Goal: Task Accomplishment & Management: Use online tool/utility

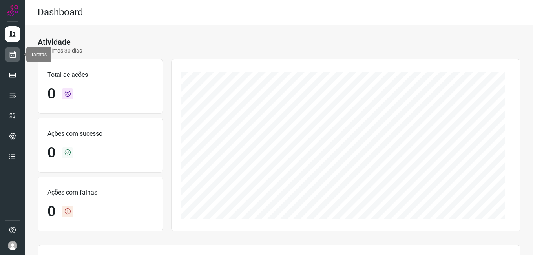
click at [11, 57] on icon at bounding box center [13, 55] width 8 height 8
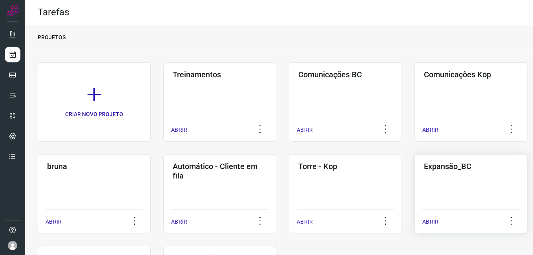
click at [455, 186] on div "Expansão_BC ABRIR" at bounding box center [471, 193] width 113 height 79
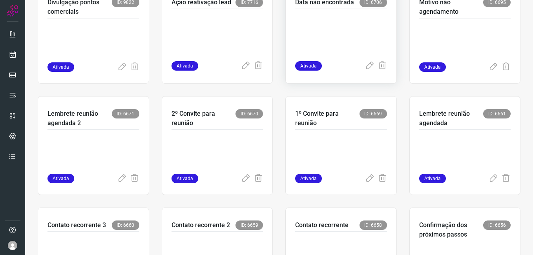
scroll to position [196, 0]
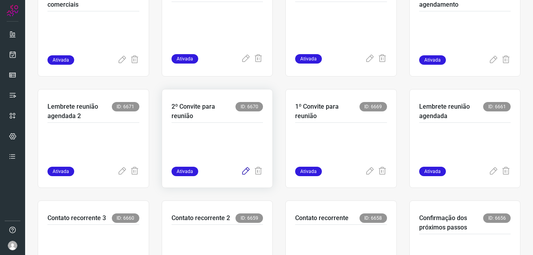
click at [241, 173] on icon at bounding box center [245, 171] width 9 height 9
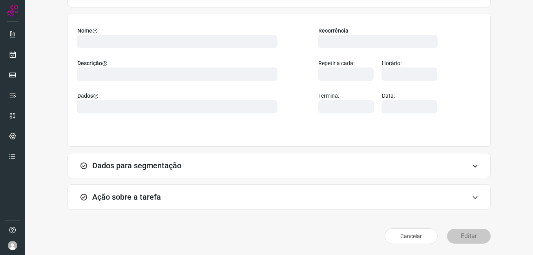
scroll to position [51, 0]
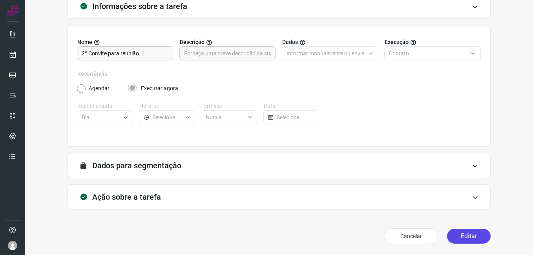
click at [472, 239] on button "Editar" at bounding box center [469, 236] width 44 height 15
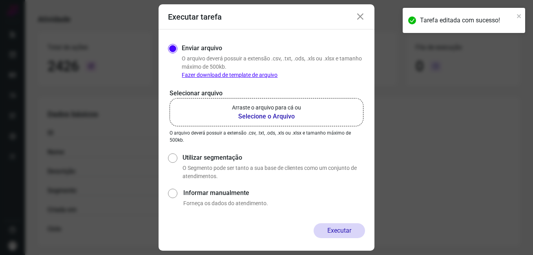
click at [246, 119] on b "Selecione o Arquivo" at bounding box center [266, 116] width 69 height 9
click at [0, 0] on input "Arraste o arquivo para cá ou Selecione o Arquivo" at bounding box center [0, 0] width 0 height 0
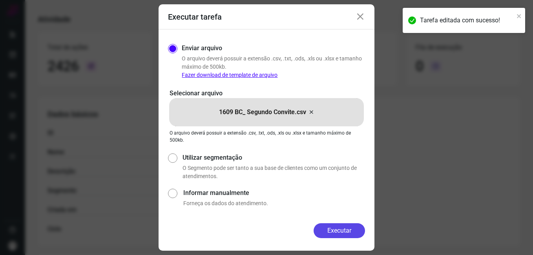
click at [325, 229] on button "Executar" at bounding box center [339, 230] width 51 height 15
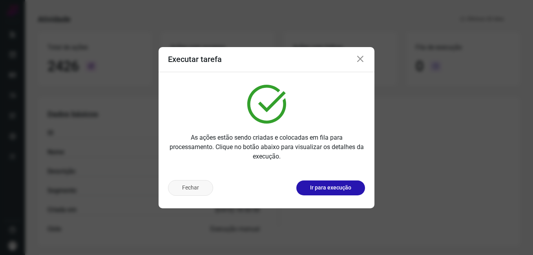
click at [193, 188] on button "Fechar" at bounding box center [190, 188] width 45 height 16
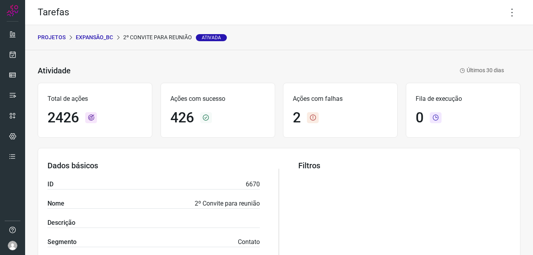
click at [105, 40] on p "Expansão_BC" at bounding box center [94, 37] width 37 height 8
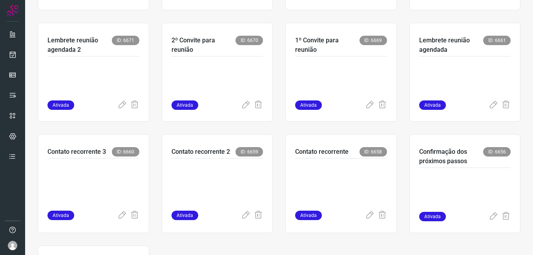
scroll to position [275, 0]
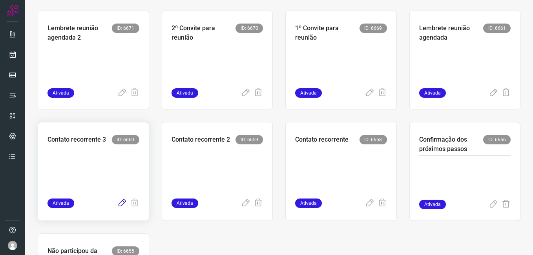
click at [118, 205] on icon at bounding box center [121, 203] width 9 height 9
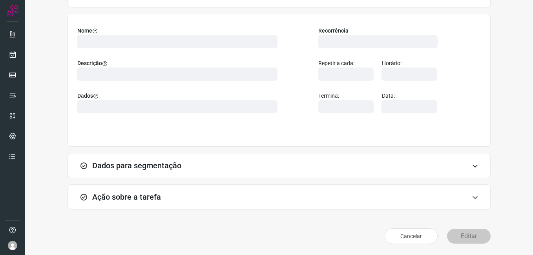
scroll to position [51, 0]
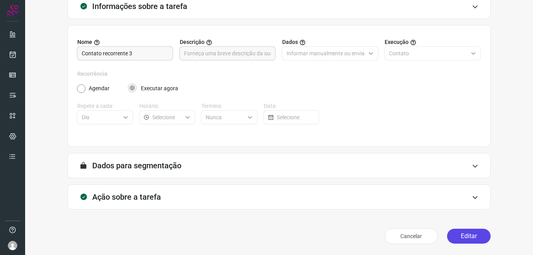
click at [465, 237] on button "Editar" at bounding box center [469, 236] width 44 height 15
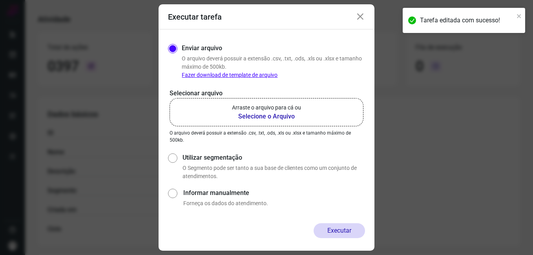
click at [269, 114] on b "Selecione o Arquivo" at bounding box center [266, 116] width 69 height 9
click at [0, 0] on input "Arraste o arquivo para cá ou Selecione o Arquivo" at bounding box center [0, 0] width 0 height 0
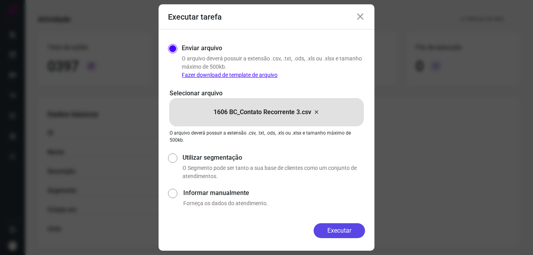
click at [316, 231] on button "Executar" at bounding box center [339, 230] width 51 height 15
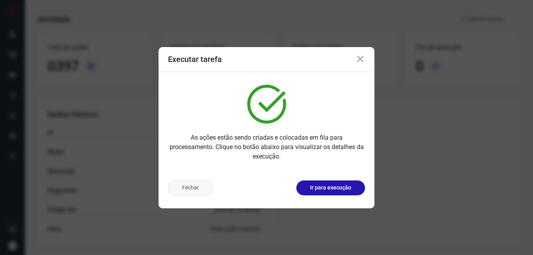
click at [171, 190] on button "Fechar" at bounding box center [190, 188] width 45 height 16
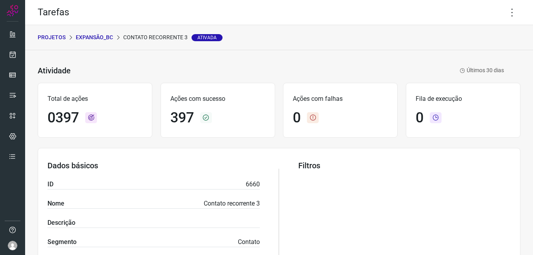
click at [100, 39] on p "Expansão_BC" at bounding box center [94, 37] width 37 height 8
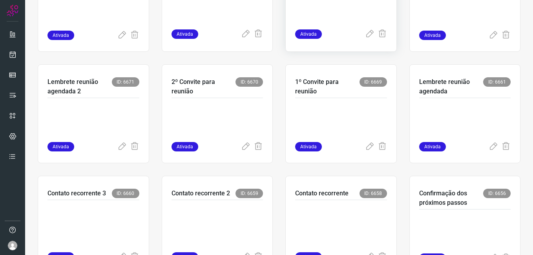
scroll to position [236, 0]
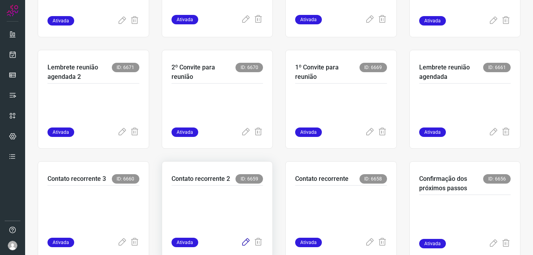
click at [243, 241] on icon at bounding box center [245, 242] width 9 height 9
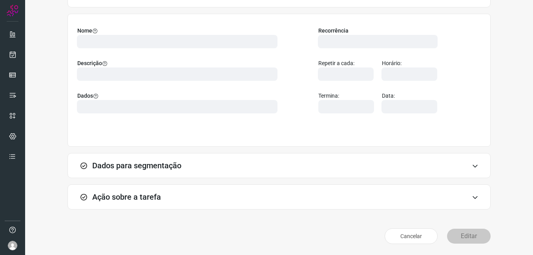
scroll to position [51, 0]
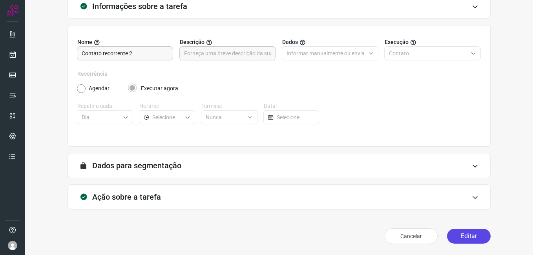
click at [452, 232] on button "Editar" at bounding box center [469, 236] width 44 height 15
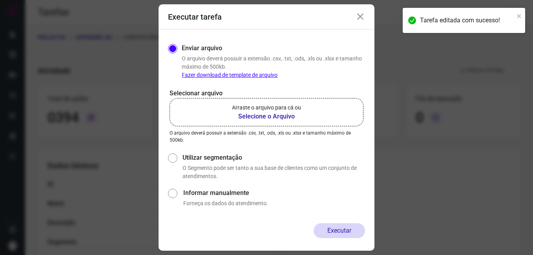
click at [250, 115] on b "Selecione o Arquivo" at bounding box center [266, 116] width 69 height 9
click at [0, 0] on input "Arraste o arquivo para cá ou Selecione o Arquivo" at bounding box center [0, 0] width 0 height 0
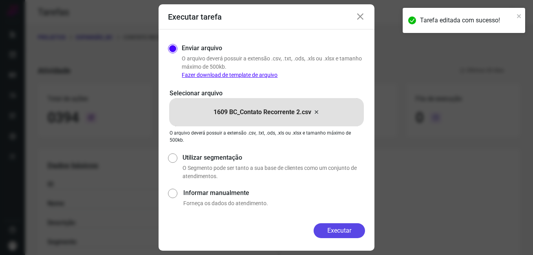
click at [321, 235] on button "Executar" at bounding box center [339, 230] width 51 height 15
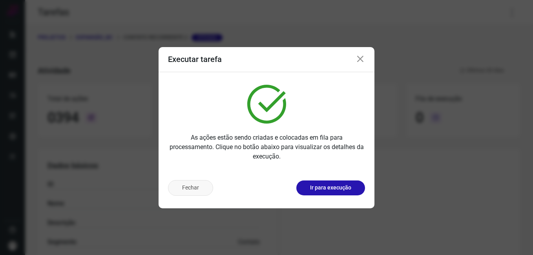
click at [202, 192] on button "Fechar" at bounding box center [190, 188] width 45 height 16
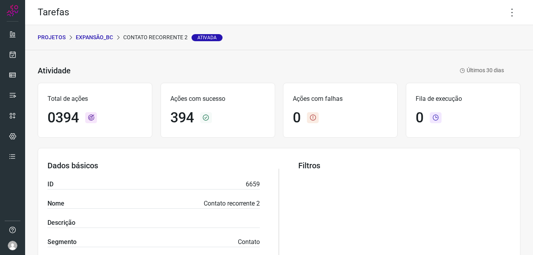
click at [99, 37] on p "Expansão_BC" at bounding box center [94, 37] width 37 height 8
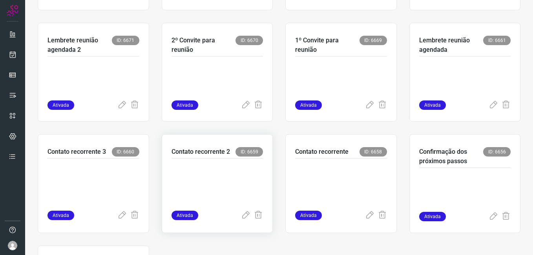
scroll to position [275, 0]
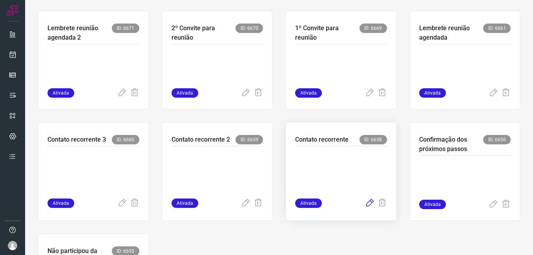
click at [365, 206] on icon at bounding box center [369, 203] width 9 height 9
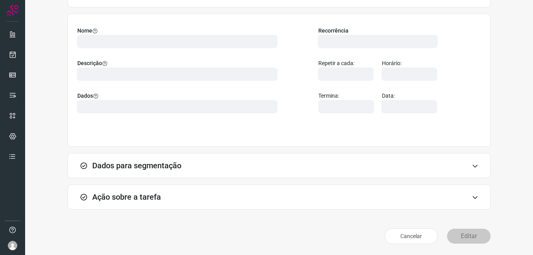
scroll to position [51, 0]
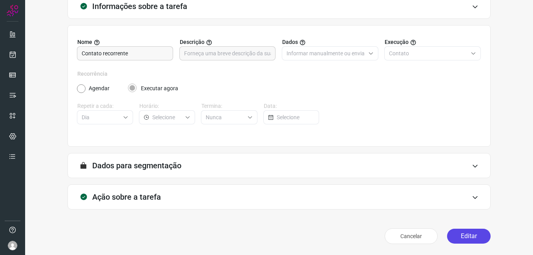
click at [456, 234] on button "Editar" at bounding box center [469, 236] width 44 height 15
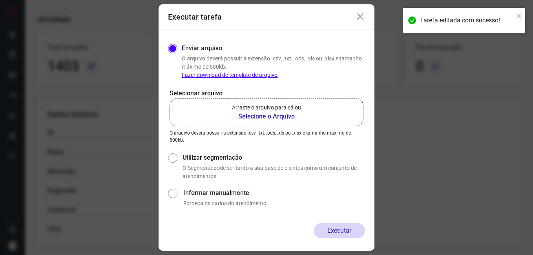
click at [259, 115] on b "Selecione o Arquivo" at bounding box center [266, 116] width 69 height 9
click at [0, 0] on input "Arraste o arquivo para cá ou Selecione o Arquivo" at bounding box center [0, 0] width 0 height 0
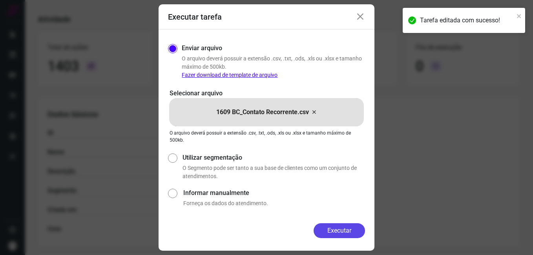
click at [324, 235] on button "Executar" at bounding box center [339, 230] width 51 height 15
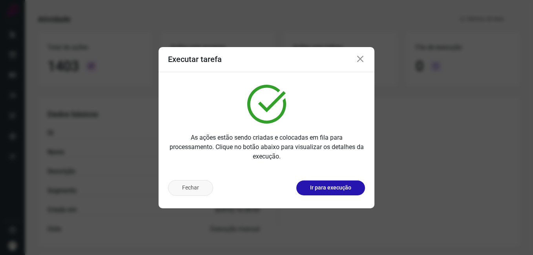
click at [197, 188] on button "Fechar" at bounding box center [190, 188] width 45 height 16
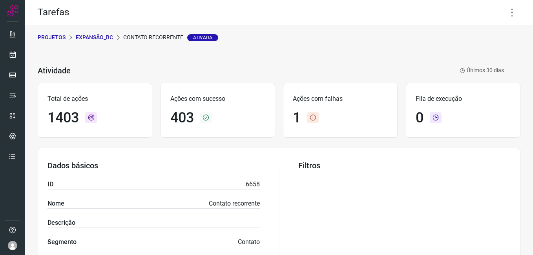
click at [97, 40] on p "Expansão_BC" at bounding box center [94, 37] width 37 height 8
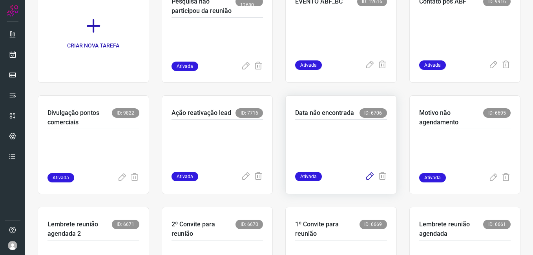
click at [365, 175] on icon at bounding box center [369, 176] width 9 height 9
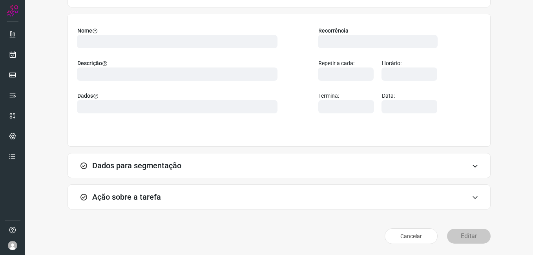
scroll to position [51, 0]
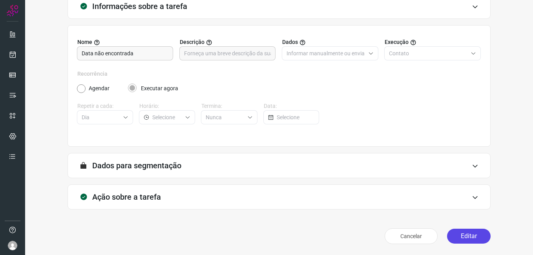
click at [456, 237] on button "Editar" at bounding box center [469, 236] width 44 height 15
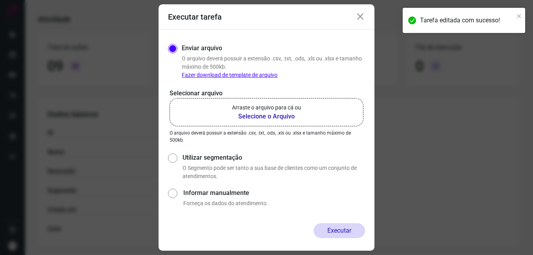
click at [252, 118] on b "Selecione o Arquivo" at bounding box center [266, 116] width 69 height 9
click at [0, 0] on input "Arraste o arquivo para cá ou Selecione o Arquivo" at bounding box center [0, 0] width 0 height 0
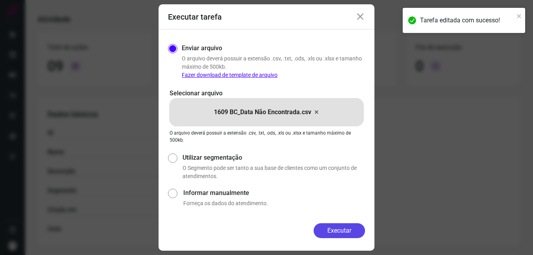
click at [317, 228] on button "Executar" at bounding box center [339, 230] width 51 height 15
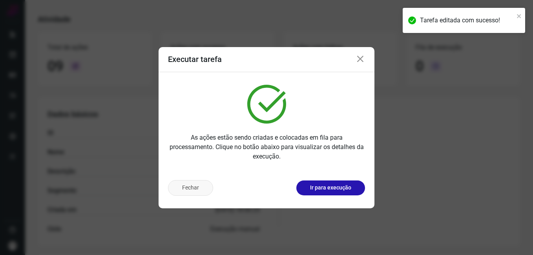
click at [191, 189] on button "Fechar" at bounding box center [190, 188] width 45 height 16
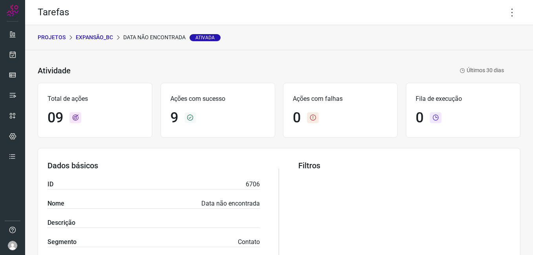
click at [102, 38] on p "Expansão_BC" at bounding box center [94, 37] width 37 height 8
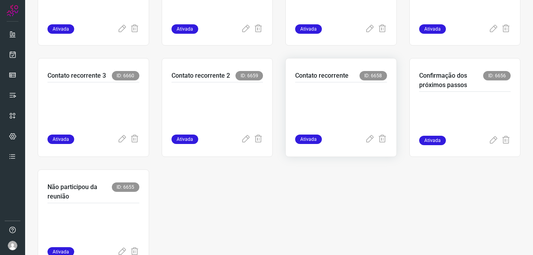
scroll to position [353, 0]
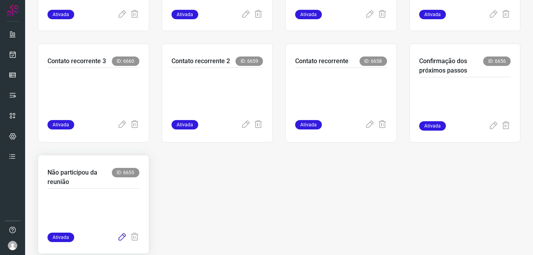
click at [121, 237] on icon at bounding box center [121, 237] width 9 height 9
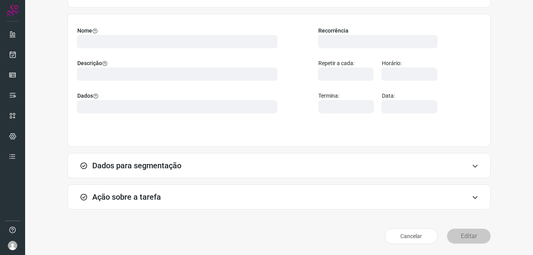
scroll to position [51, 0]
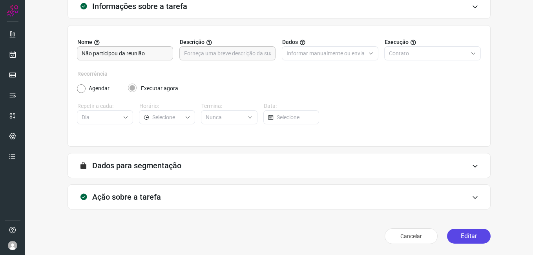
click at [450, 238] on button "Editar" at bounding box center [469, 236] width 44 height 15
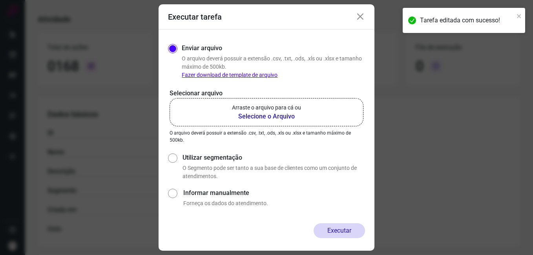
click at [250, 115] on b "Selecione o Arquivo" at bounding box center [266, 116] width 69 height 9
click at [0, 0] on input "Arraste o arquivo para cá ou Selecione o Arquivo" at bounding box center [0, 0] width 0 height 0
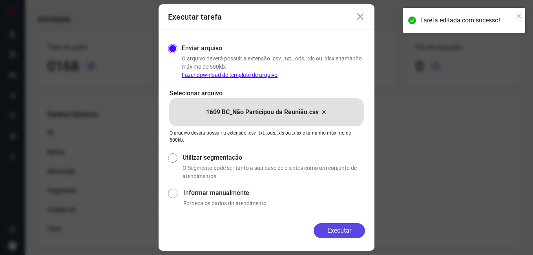
click at [327, 227] on button "Executar" at bounding box center [339, 230] width 51 height 15
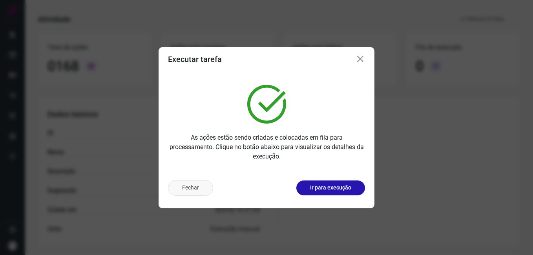
click at [192, 193] on button "Fechar" at bounding box center [190, 188] width 45 height 16
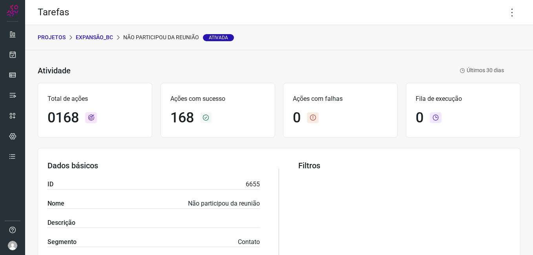
click at [102, 41] on p "Expansão_BC" at bounding box center [94, 37] width 37 height 8
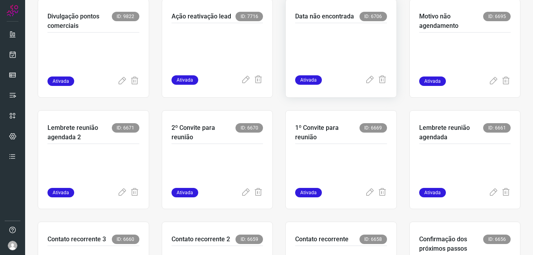
scroll to position [196, 0]
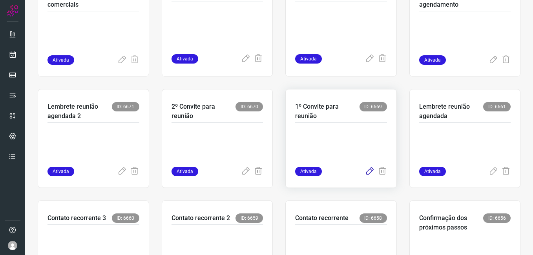
click at [365, 169] on icon at bounding box center [369, 171] width 9 height 9
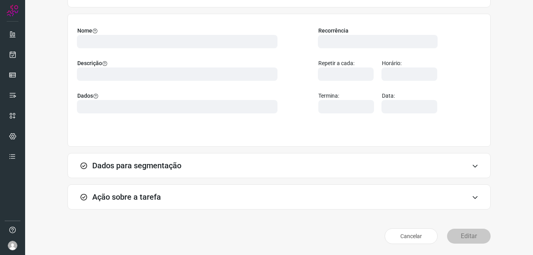
scroll to position [51, 0]
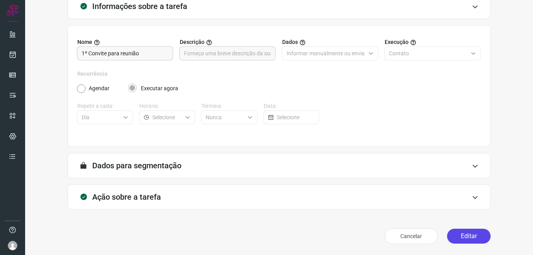
click at [468, 238] on button "Editar" at bounding box center [469, 236] width 44 height 15
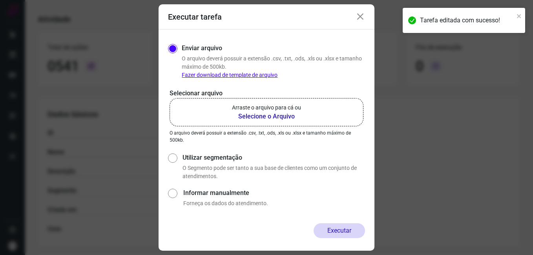
click at [252, 117] on b "Selecione o Arquivo" at bounding box center [266, 116] width 69 height 9
click at [0, 0] on input "Arraste o arquivo para cá ou Selecione o Arquivo" at bounding box center [0, 0] width 0 height 0
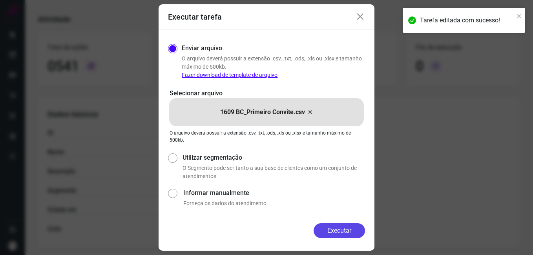
click at [319, 232] on button "Executar" at bounding box center [339, 230] width 51 height 15
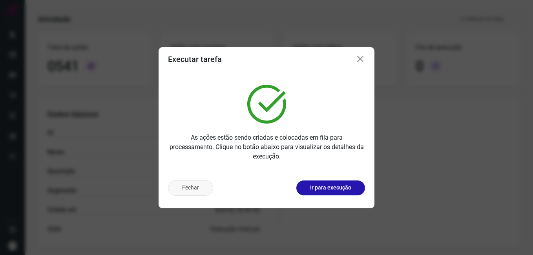
click at [184, 189] on button "Fechar" at bounding box center [190, 188] width 45 height 16
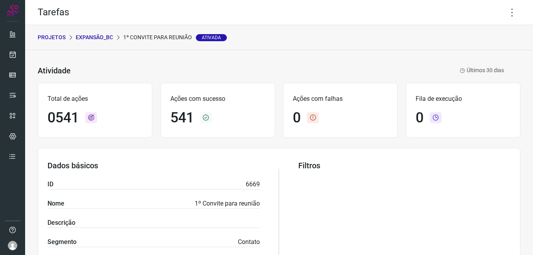
click at [106, 36] on p "Expansão_BC" at bounding box center [94, 37] width 37 height 8
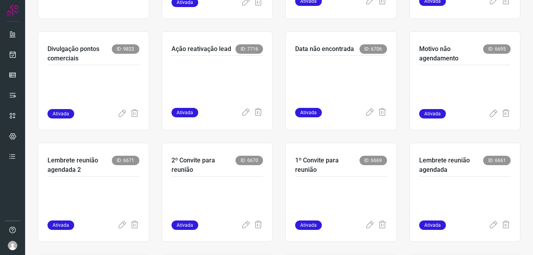
scroll to position [157, 0]
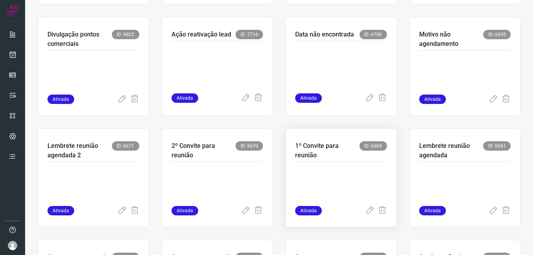
click at [315, 179] on p at bounding box center [341, 186] width 92 height 39
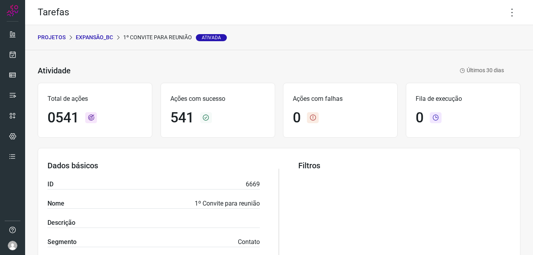
click at [104, 38] on p "Expansão_BC" at bounding box center [94, 37] width 37 height 8
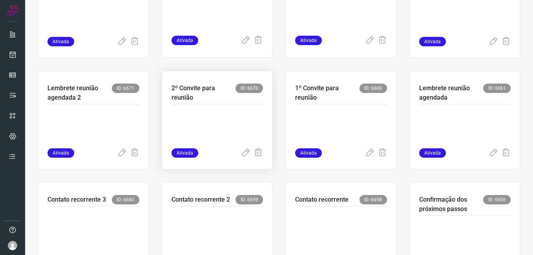
click at [223, 122] on p at bounding box center [218, 128] width 92 height 39
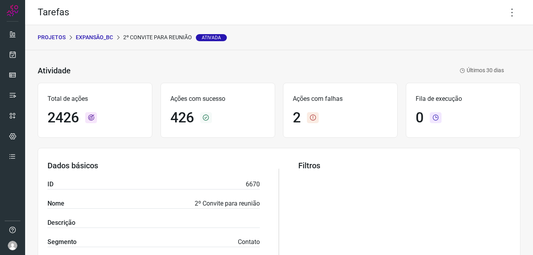
click at [95, 39] on p "Expansão_BC" at bounding box center [94, 37] width 37 height 8
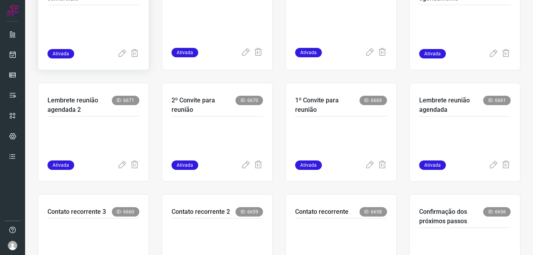
scroll to position [236, 0]
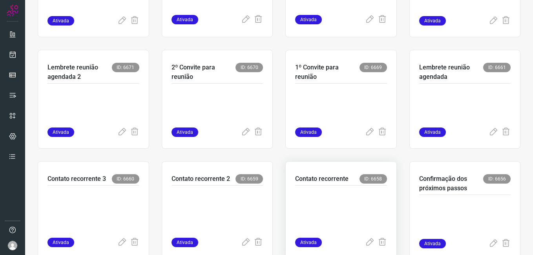
click at [334, 210] on p at bounding box center [341, 209] width 92 height 39
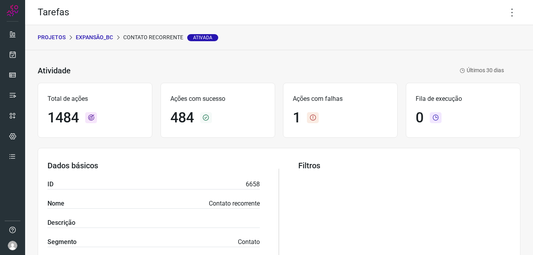
click at [106, 39] on p "Expansão_BC" at bounding box center [94, 37] width 37 height 8
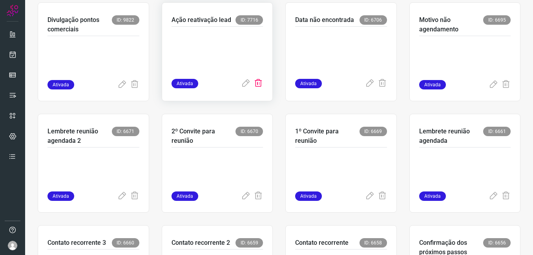
scroll to position [236, 0]
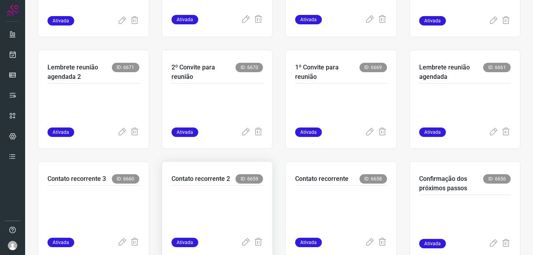
click at [209, 200] on p at bounding box center [218, 209] width 92 height 39
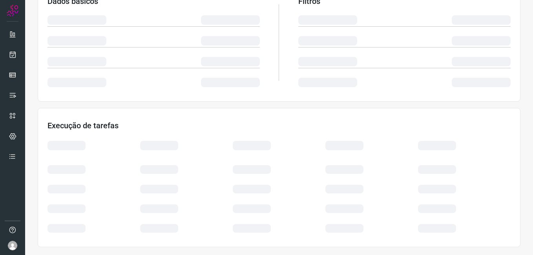
scroll to position [150, 0]
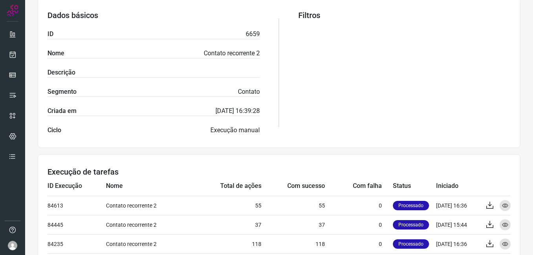
click at [320, 88] on div "Filtros" at bounding box center [404, 73] width 212 height 124
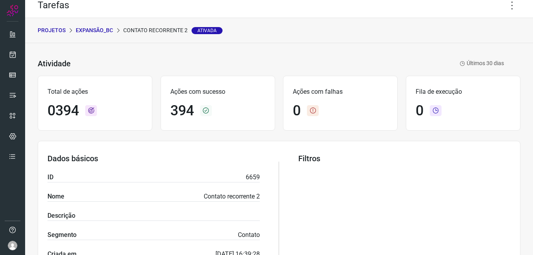
scroll to position [0, 0]
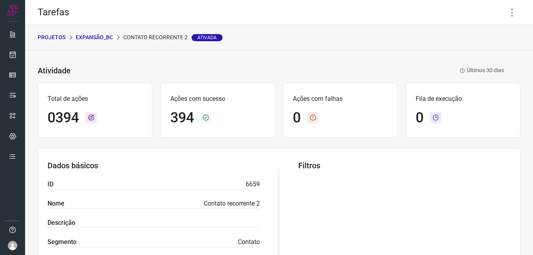
click at [94, 40] on p "Expansão_BC" at bounding box center [94, 37] width 37 height 8
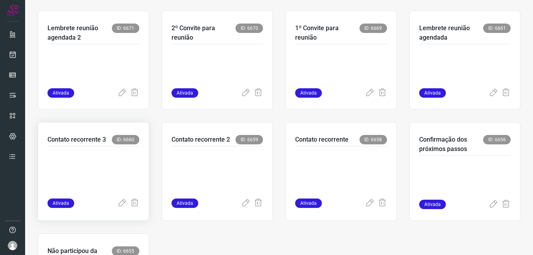
click at [109, 176] on p at bounding box center [94, 170] width 92 height 39
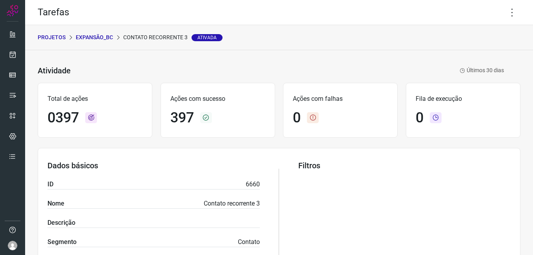
click at [99, 38] on p "Expansão_BC" at bounding box center [94, 37] width 37 height 8
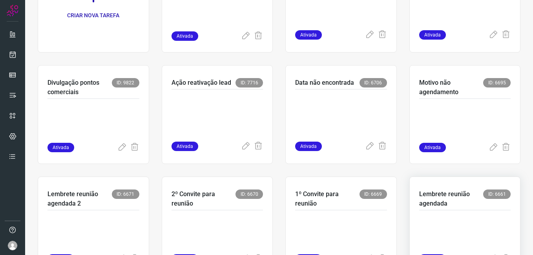
scroll to position [79, 0]
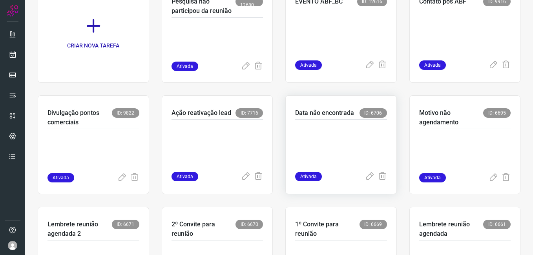
click at [347, 137] on p at bounding box center [341, 143] width 92 height 39
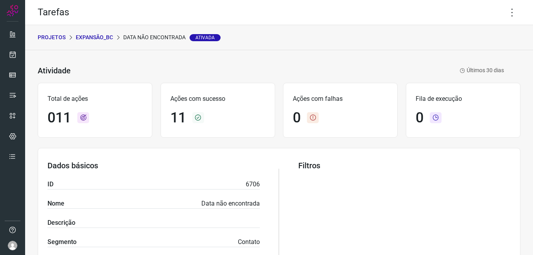
click at [97, 37] on p "Expansão_BC" at bounding box center [94, 37] width 37 height 8
